Goal: Transaction & Acquisition: Book appointment/travel/reservation

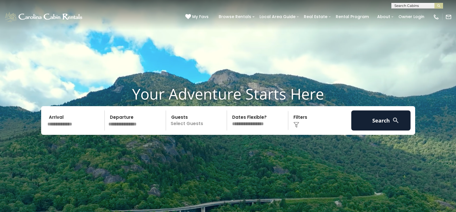
scroll to position [0, 0]
click at [402, 5] on input "text" at bounding box center [416, 7] width 50 height 6
type input "******"
click at [407, 13] on em "Maroon" at bounding box center [402, 13] width 16 height 5
click at [437, 7] on img "submit" at bounding box center [438, 6] width 4 height 4
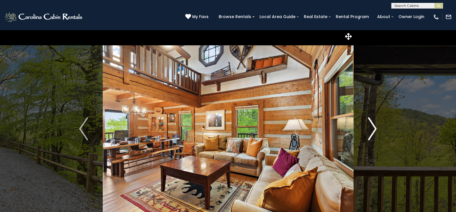
click at [373, 125] on img "Next" at bounding box center [372, 129] width 9 height 23
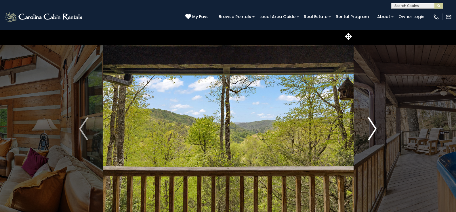
click at [370, 130] on img "Next" at bounding box center [372, 129] width 9 height 23
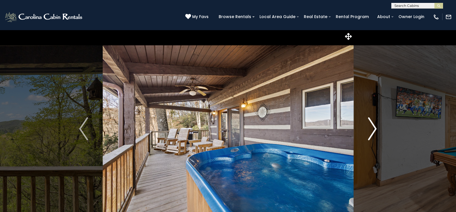
click at [370, 130] on img "Next" at bounding box center [372, 129] width 9 height 23
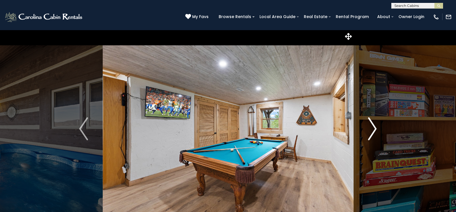
click at [370, 130] on img "Next" at bounding box center [372, 129] width 9 height 23
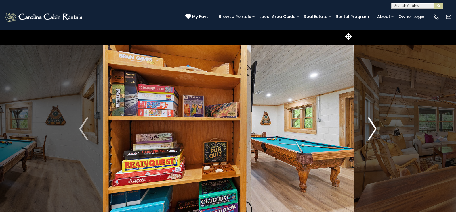
click at [372, 131] on img "Next" at bounding box center [372, 129] width 9 height 23
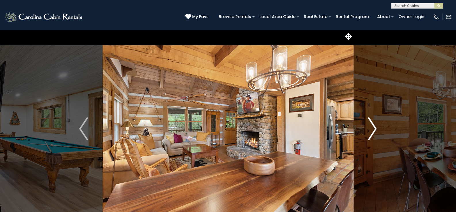
click at [372, 131] on img "Next" at bounding box center [372, 129] width 9 height 23
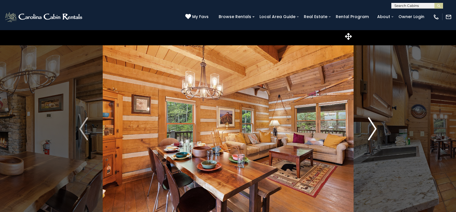
click at [372, 131] on img "Next" at bounding box center [372, 129] width 9 height 23
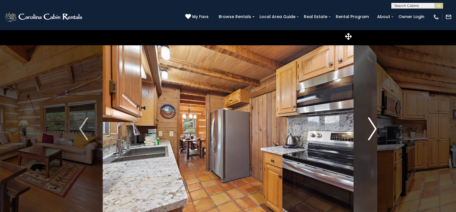
click at [372, 131] on img "Next" at bounding box center [372, 129] width 9 height 23
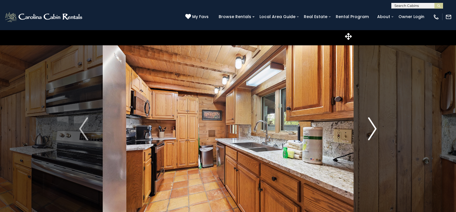
click at [372, 131] on img "Next" at bounding box center [372, 129] width 9 height 23
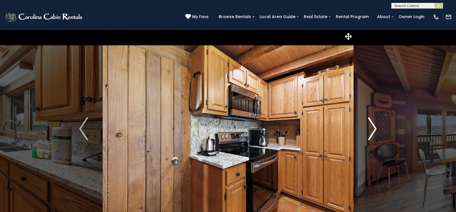
click at [372, 131] on img "Next" at bounding box center [372, 129] width 9 height 23
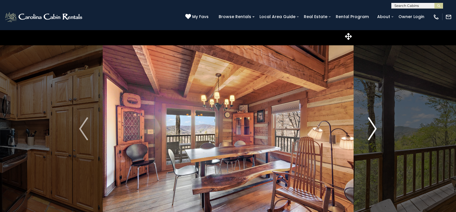
click at [372, 131] on img "Next" at bounding box center [372, 129] width 9 height 23
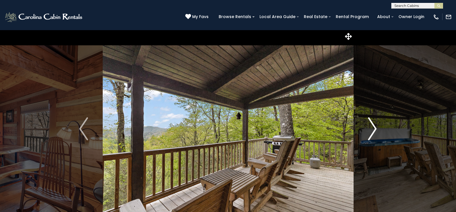
click at [372, 131] on img "Next" at bounding box center [372, 129] width 9 height 23
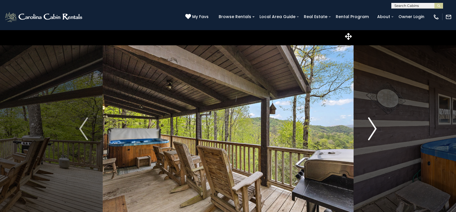
click at [372, 131] on img "Next" at bounding box center [372, 129] width 9 height 23
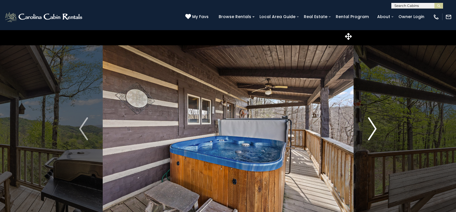
click at [372, 131] on img "Next" at bounding box center [372, 129] width 9 height 23
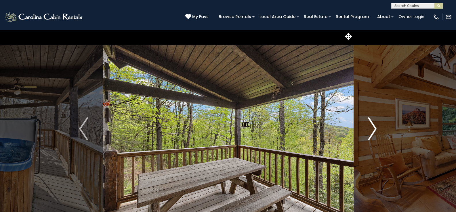
click at [372, 131] on img "Next" at bounding box center [372, 129] width 9 height 23
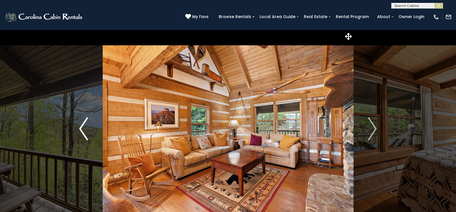
click at [84, 128] on img "Previous" at bounding box center [83, 129] width 9 height 23
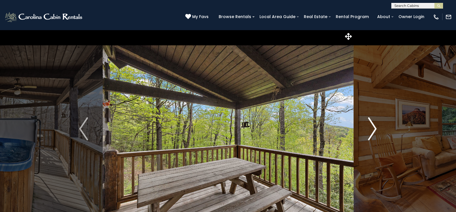
click at [373, 125] on img "Next" at bounding box center [372, 129] width 9 height 23
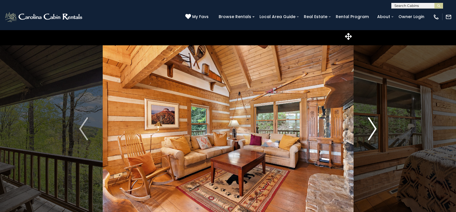
click at [373, 125] on img "Next" at bounding box center [372, 129] width 9 height 23
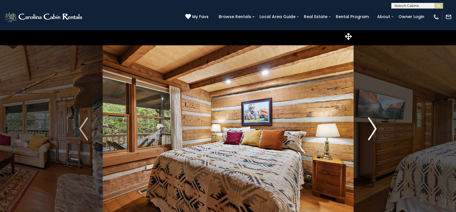
click at [373, 125] on img "Next" at bounding box center [372, 129] width 9 height 23
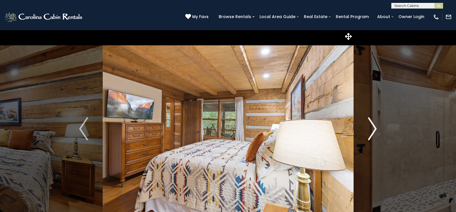
click at [373, 125] on img "Next" at bounding box center [372, 129] width 9 height 23
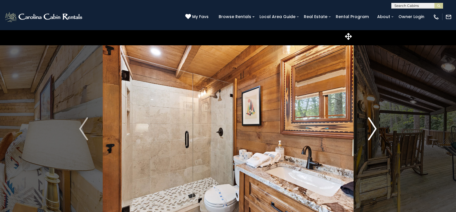
click at [373, 125] on img "Next" at bounding box center [372, 129] width 9 height 23
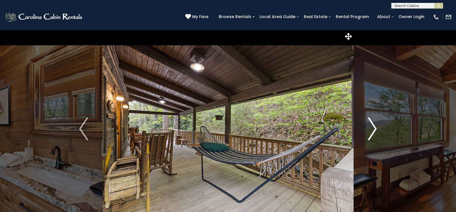
click at [377, 124] on button "Next" at bounding box center [372, 129] width 38 height 198
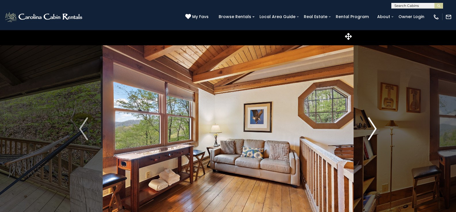
click at [376, 129] on img "Next" at bounding box center [372, 129] width 9 height 23
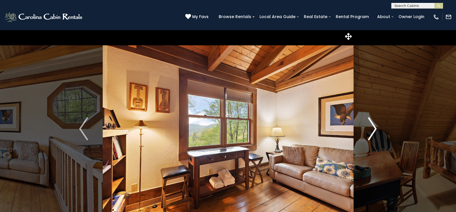
click at [373, 126] on img "Next" at bounding box center [372, 129] width 9 height 23
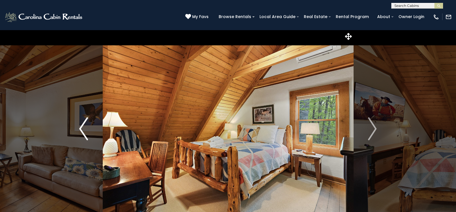
click at [85, 125] on img "Previous" at bounding box center [83, 129] width 9 height 23
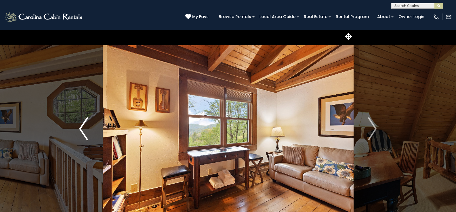
click at [85, 125] on img "Previous" at bounding box center [83, 129] width 9 height 23
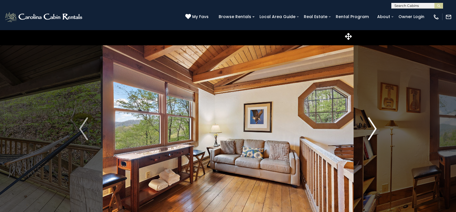
click at [377, 124] on button "Next" at bounding box center [372, 129] width 38 height 198
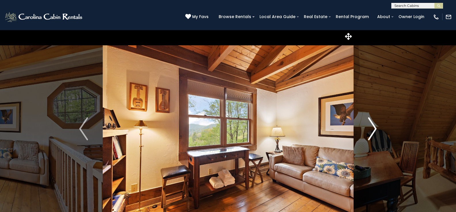
click at [375, 128] on img "Next" at bounding box center [372, 129] width 9 height 23
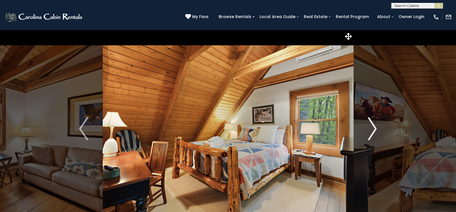
click at [375, 131] on img "Next" at bounding box center [372, 129] width 9 height 23
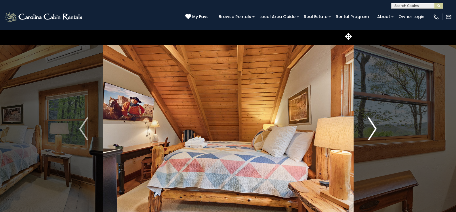
click at [375, 131] on img "Next" at bounding box center [372, 129] width 9 height 23
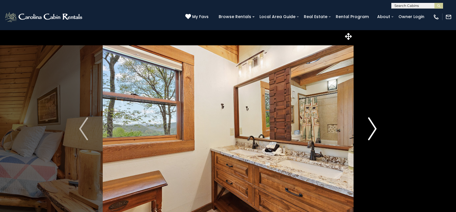
click at [375, 131] on img "Next" at bounding box center [372, 129] width 9 height 23
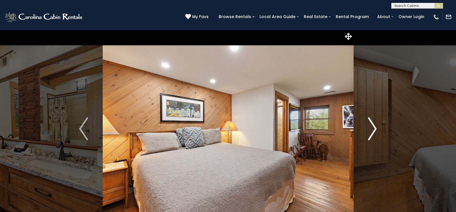
click at [375, 131] on img "Next" at bounding box center [372, 129] width 9 height 23
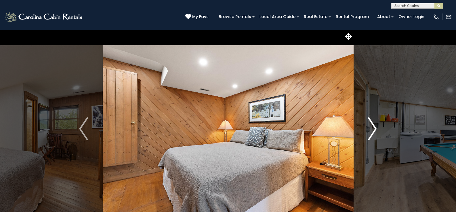
click at [375, 131] on img "Next" at bounding box center [372, 129] width 9 height 23
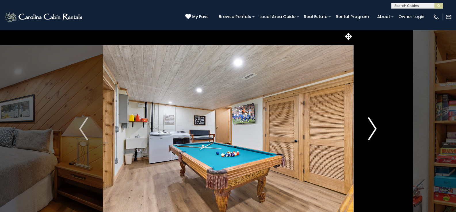
click at [375, 131] on img "Next" at bounding box center [372, 129] width 9 height 23
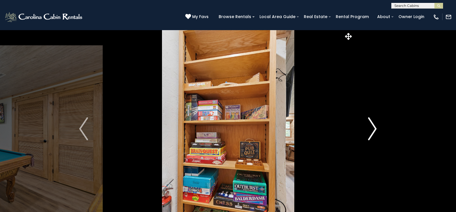
click at [375, 131] on img "Next" at bounding box center [372, 129] width 9 height 23
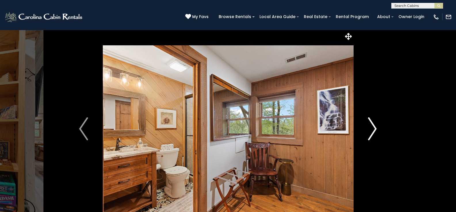
click at [375, 130] on img "Next" at bounding box center [372, 129] width 9 height 23
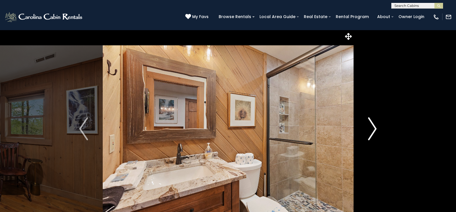
click at [375, 130] on img "Next" at bounding box center [372, 129] width 9 height 23
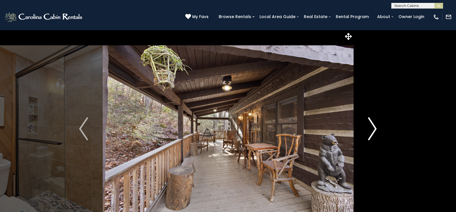
click at [375, 130] on img "Next" at bounding box center [372, 129] width 9 height 23
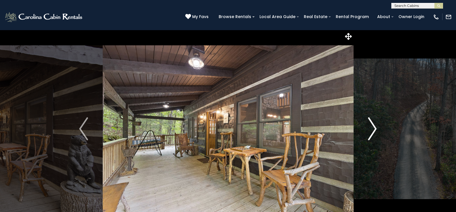
click at [375, 130] on img "Next" at bounding box center [372, 129] width 9 height 23
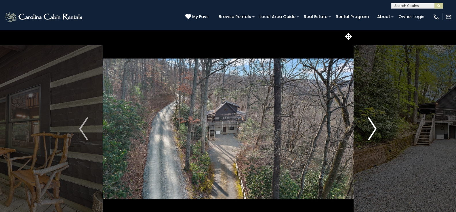
click at [375, 130] on img "Next" at bounding box center [372, 129] width 9 height 23
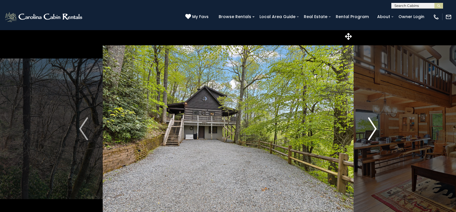
click at [375, 130] on img "Next" at bounding box center [372, 129] width 9 height 23
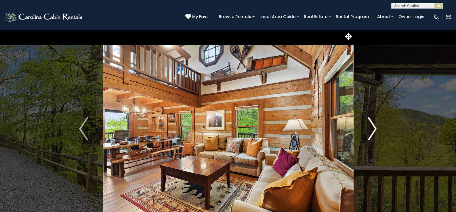
click at [375, 130] on img "Next" at bounding box center [372, 129] width 9 height 23
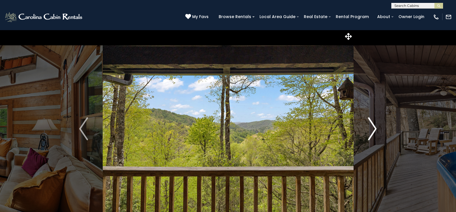
click at [375, 130] on img "Next" at bounding box center [372, 129] width 9 height 23
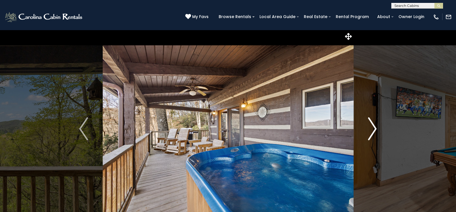
click at [375, 130] on img "Next" at bounding box center [372, 129] width 9 height 23
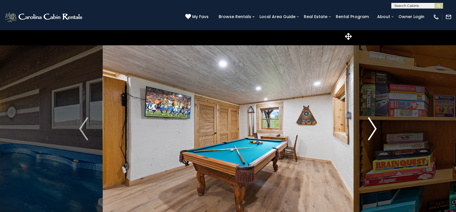
click at [375, 130] on img "Next" at bounding box center [372, 129] width 9 height 23
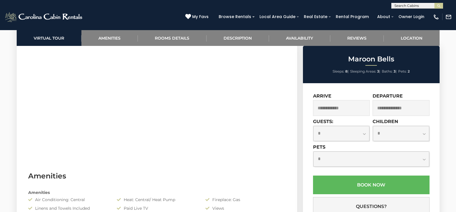
scroll to position [287, 0]
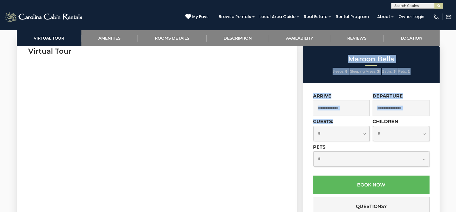
drag, startPoint x: 300, startPoint y: 134, endPoint x: 270, endPoint y: 130, distance: 30.2
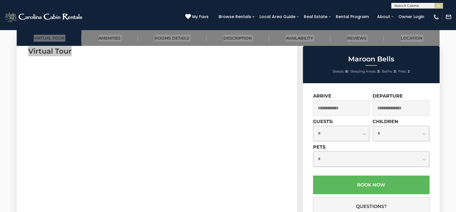
drag, startPoint x: 27, startPoint y: 140, endPoint x: 0, endPoint y: 155, distance: 30.5
